Goal: Information Seeking & Learning: Learn about a topic

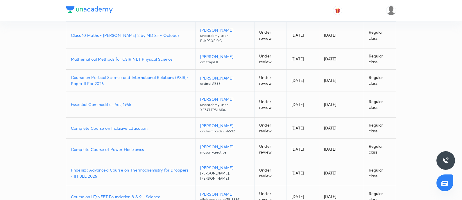
scroll to position [72, 0]
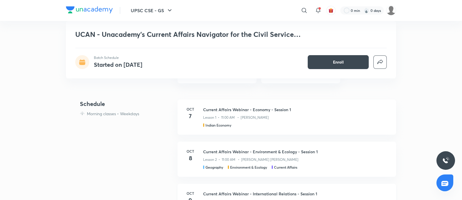
scroll to position [472, 0]
